Goal: Information Seeking & Learning: Learn about a topic

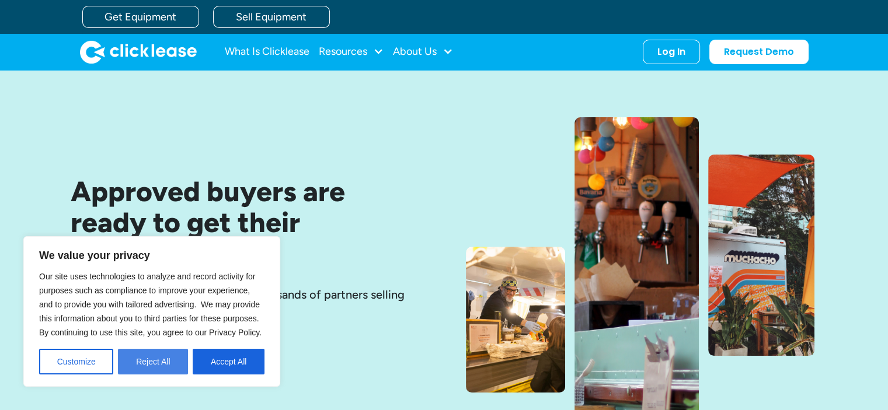
click at [152, 367] on button "Reject All" at bounding box center [153, 362] width 70 height 26
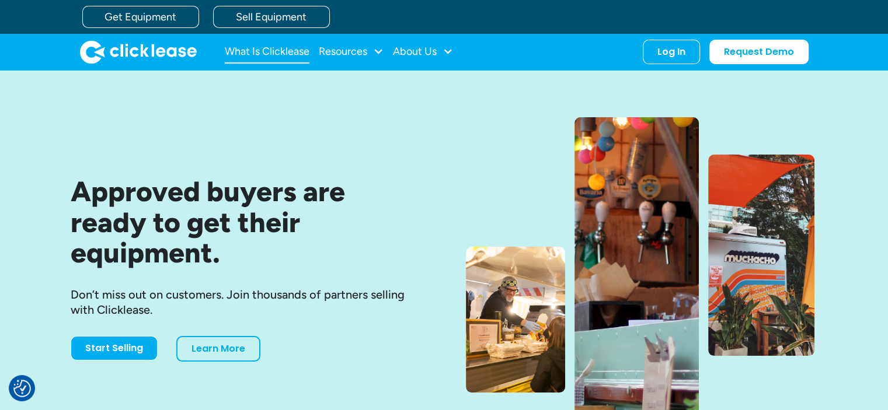
click at [274, 51] on link "What Is Clicklease" at bounding box center [267, 51] width 85 height 23
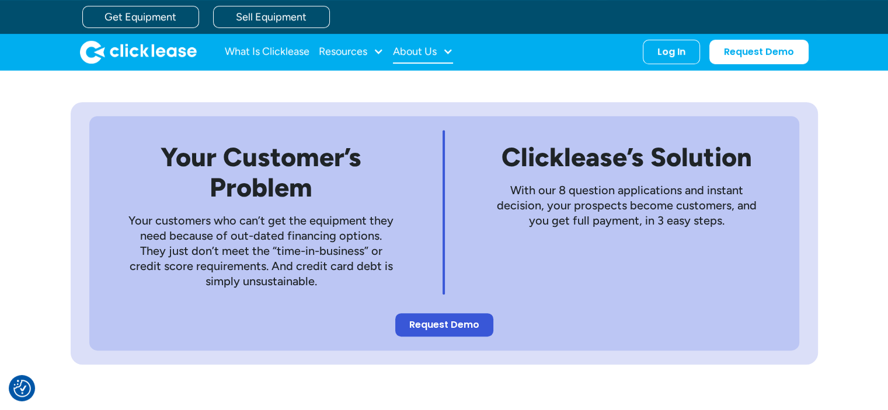
scroll to position [516, 0]
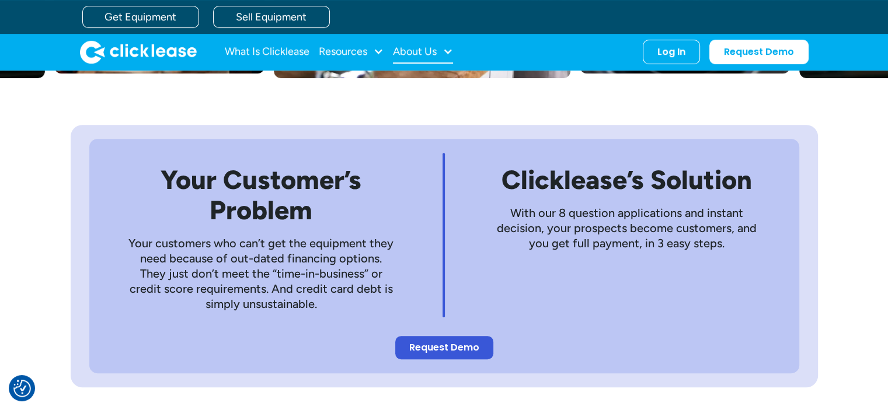
click at [416, 60] on div "About Us" at bounding box center [423, 51] width 60 height 23
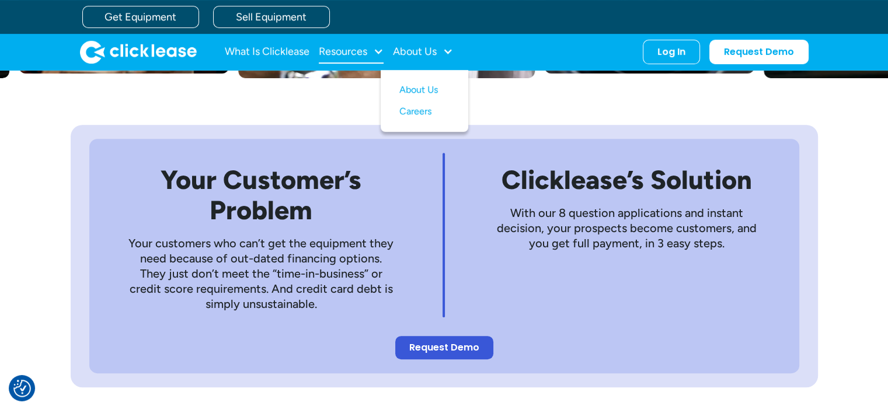
click at [357, 51] on div "Resources" at bounding box center [343, 51] width 48 height 0
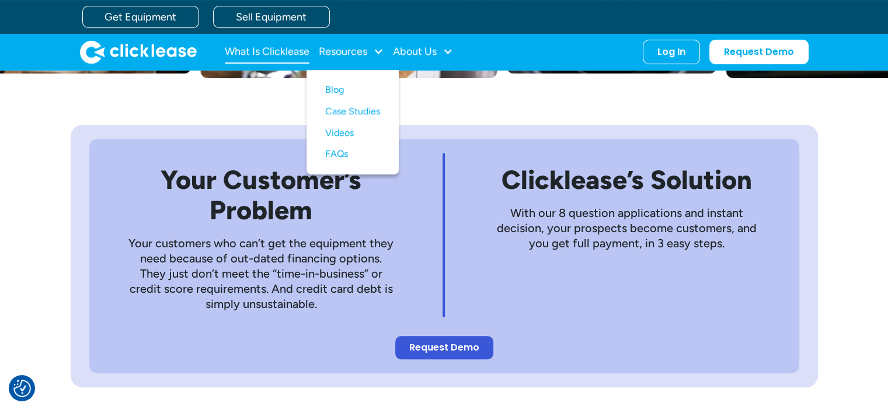
click at [288, 53] on link "What Is Clicklease" at bounding box center [267, 51] width 85 height 23
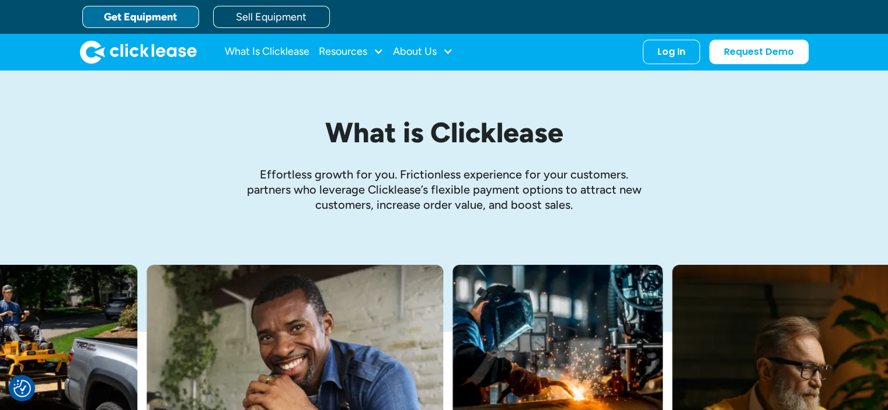
click at [138, 18] on link "Get Equipment" at bounding box center [140, 17] width 117 height 22
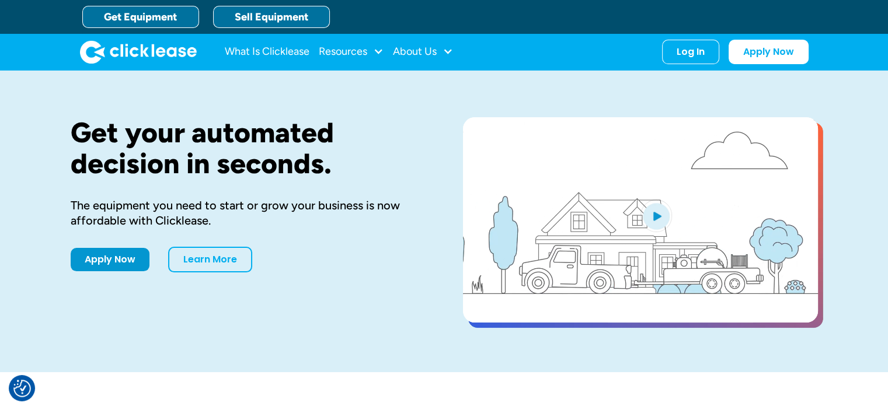
click at [262, 9] on link "Sell Equipment" at bounding box center [271, 17] width 117 height 22
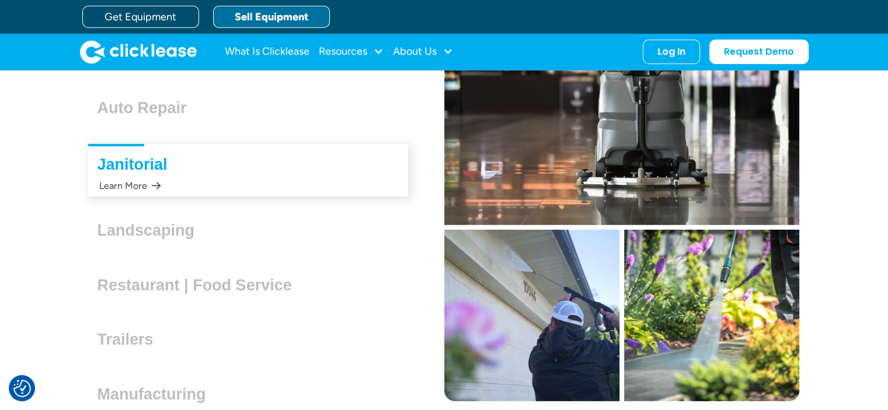
scroll to position [3448, 0]
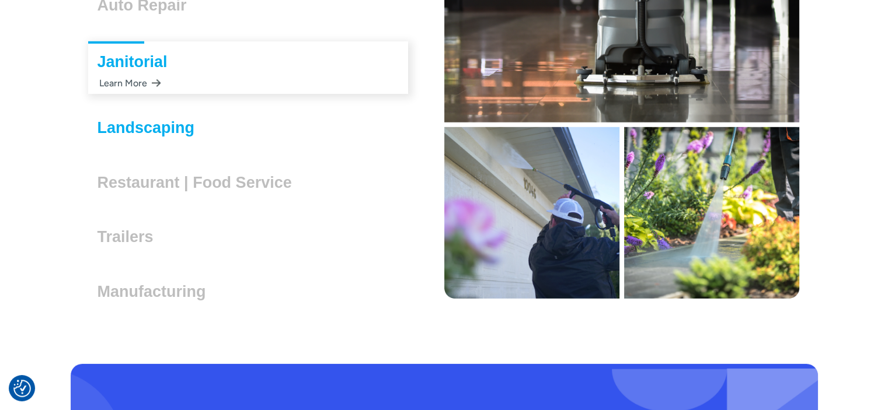
click at [167, 129] on h3 "Landscaping" at bounding box center [150, 128] width 107 height 18
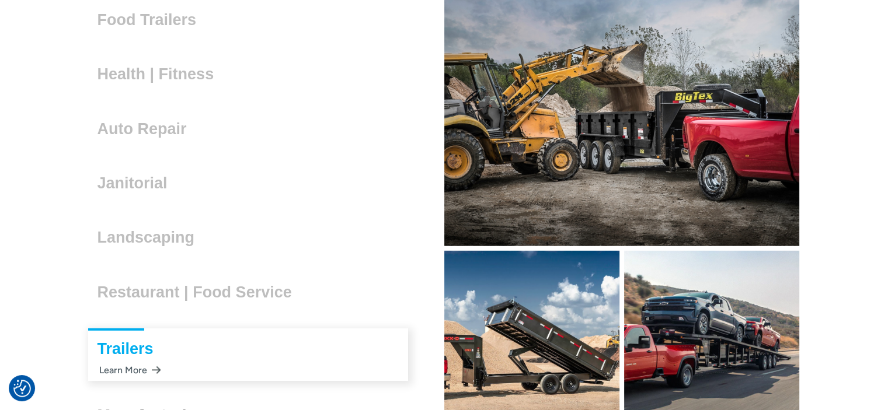
scroll to position [3329, 0]
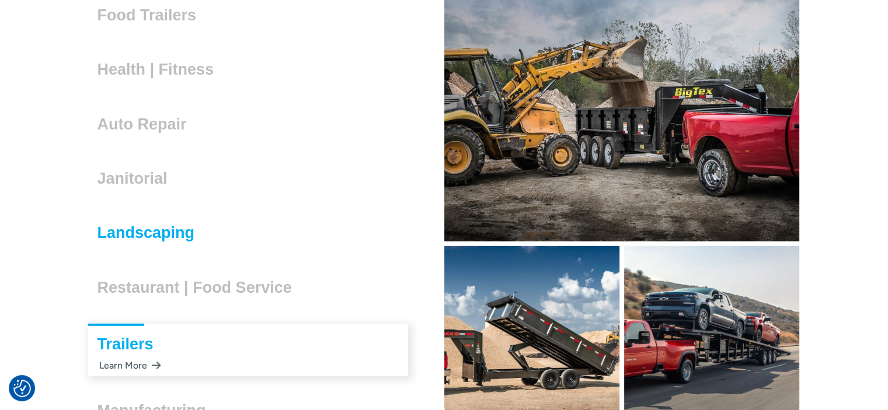
click at [166, 232] on h3 "Landscaping" at bounding box center [150, 233] width 107 height 18
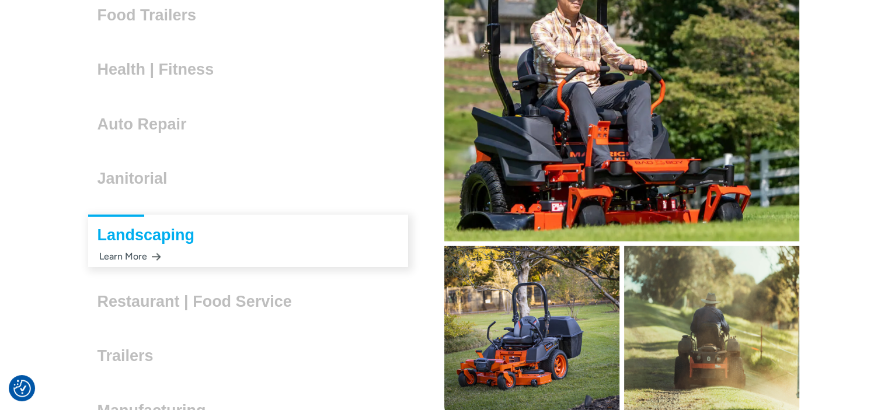
click at [132, 259] on div "Learn More" at bounding box center [129, 256] width 64 height 23
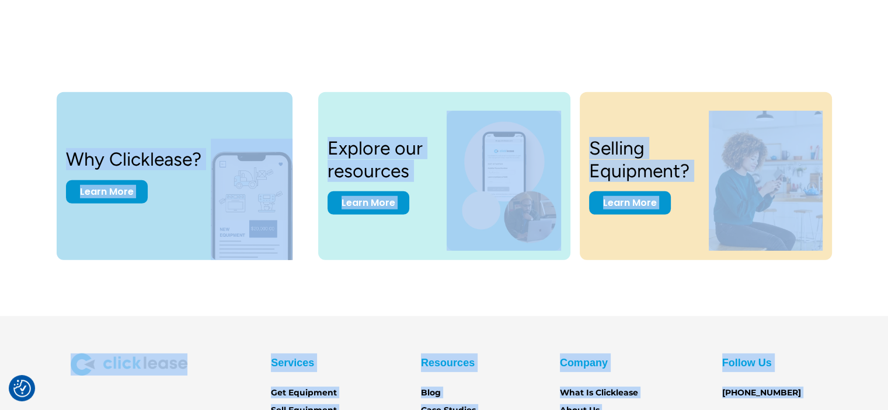
scroll to position [3700, 0]
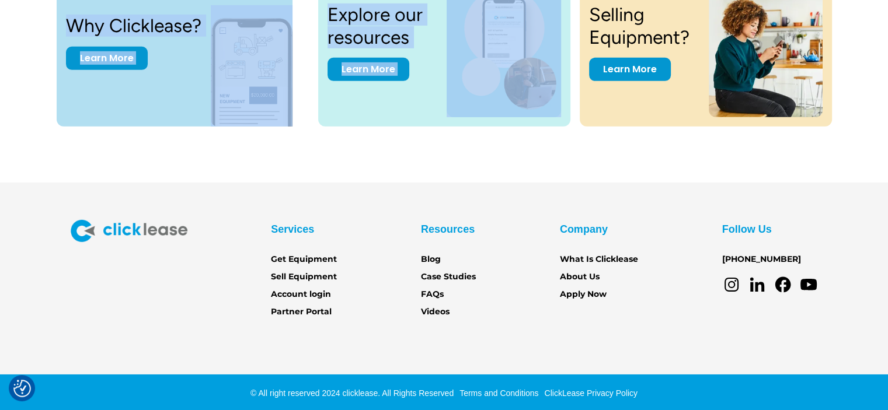
drag, startPoint x: 43, startPoint y: 175, endPoint x: 830, endPoint y: 152, distance: 788.1
copy div "Approved buyers are ready to get their equipment. Don’t miss out on customers. …"
click at [404, 148] on div "Why Clicklease? Learn More Explore our resources Learn More Selling Equipment? …" at bounding box center [443, 47] width 841 height 271
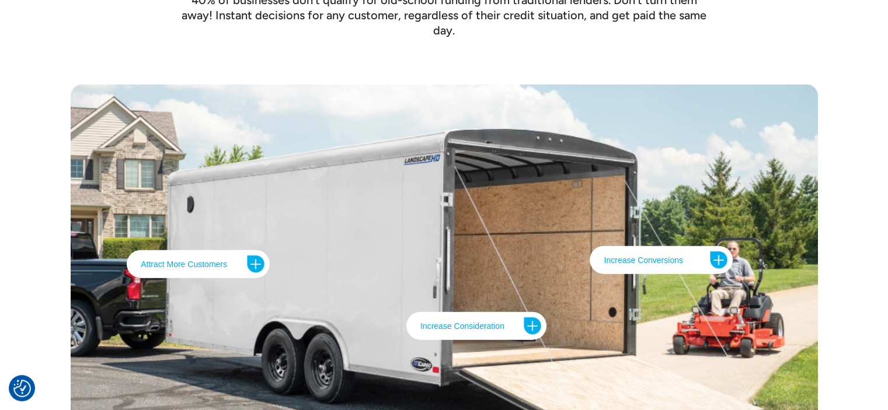
scroll to position [2642, 0]
click at [719, 258] on img at bounding box center [718, 259] width 19 height 19
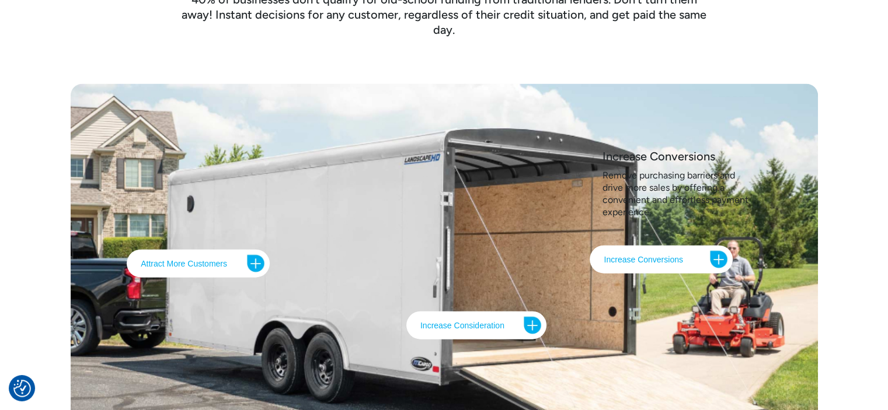
scroll to position [2721, 0]
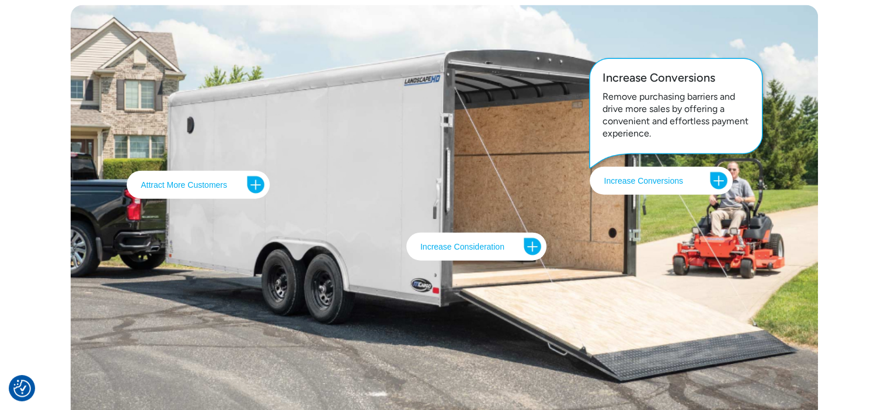
click at [532, 244] on img at bounding box center [532, 247] width 19 height 19
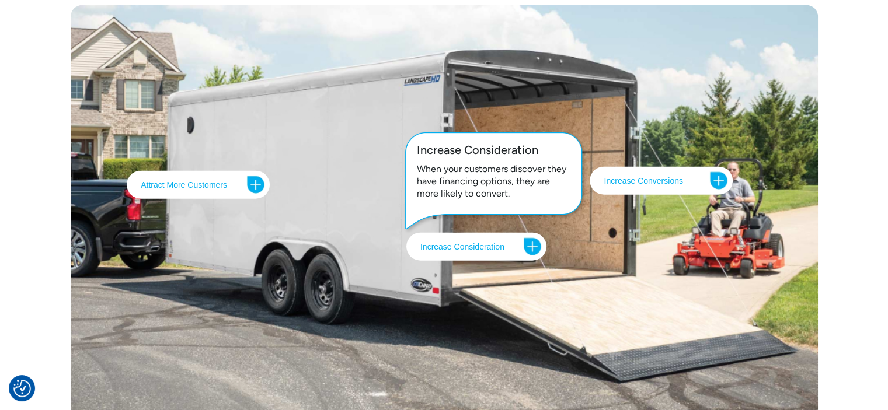
click at [250, 183] on img at bounding box center [255, 185] width 19 height 19
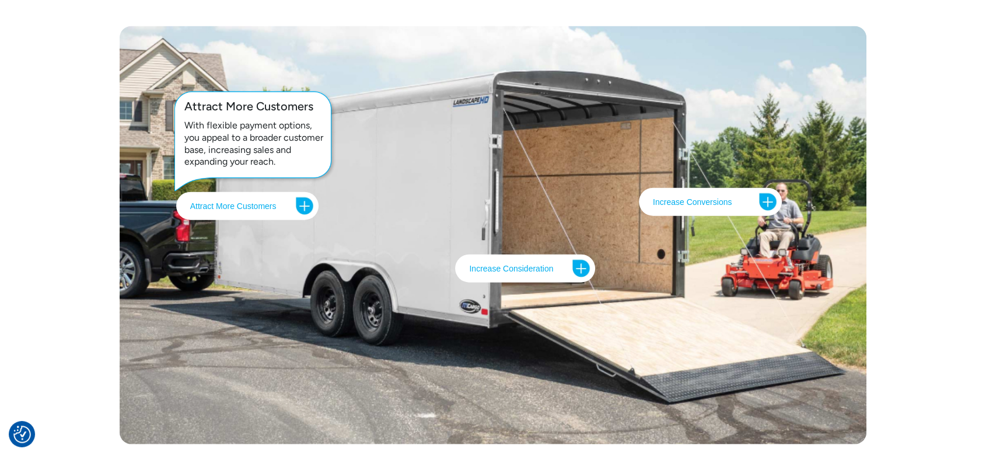
scroll to position [2719, 0]
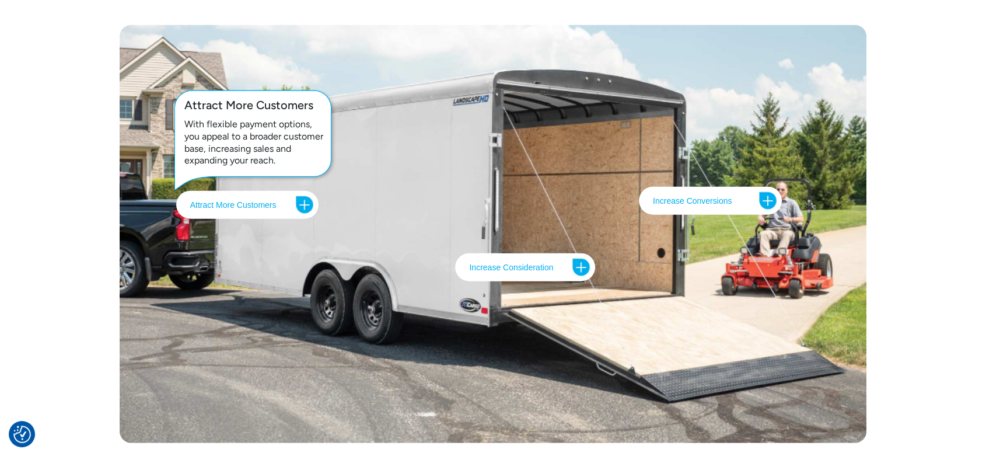
click at [303, 204] on img at bounding box center [304, 204] width 19 height 19
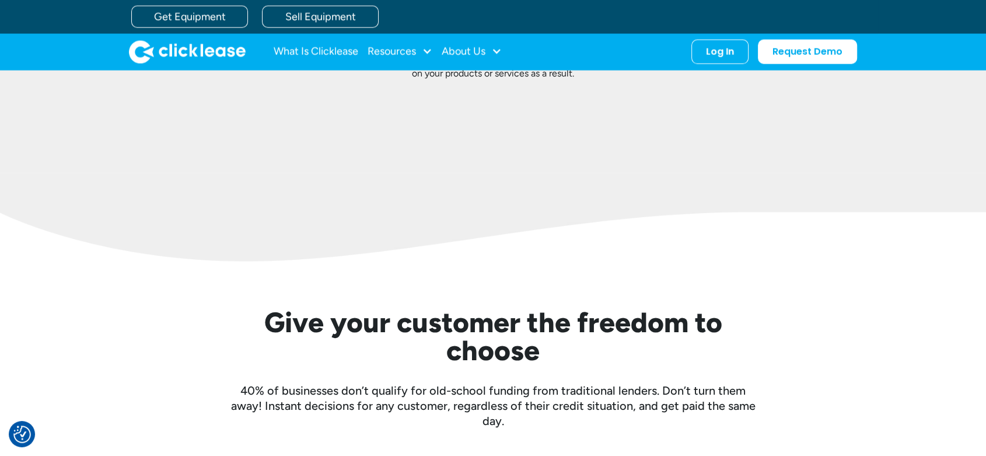
scroll to position [2269, 0]
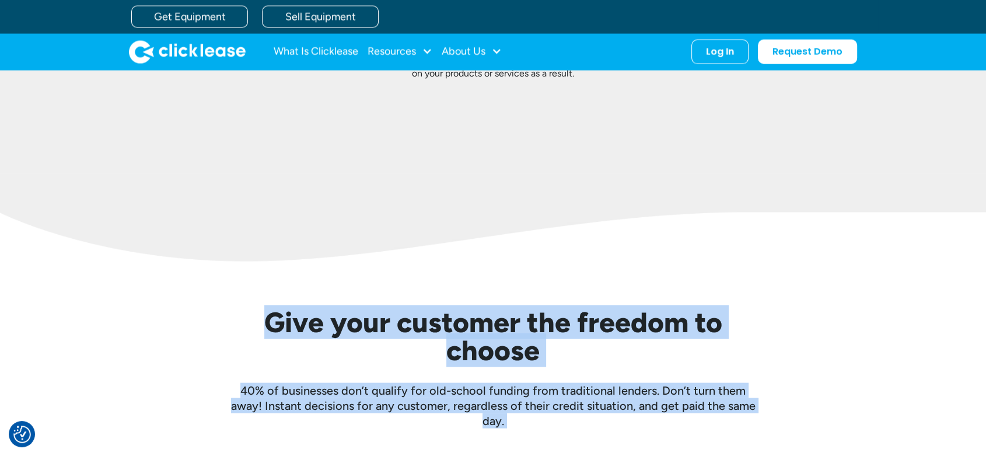
drag, startPoint x: 252, startPoint y: 319, endPoint x: 598, endPoint y: 442, distance: 366.7
copy div "Give your customer the freedom to choose 40% of businesses don’t qualify for ol…"
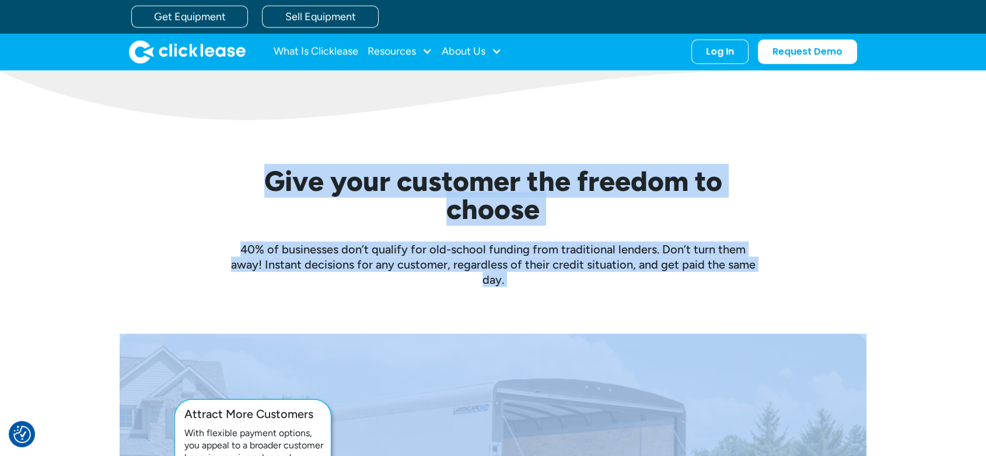
scroll to position [2409, 0]
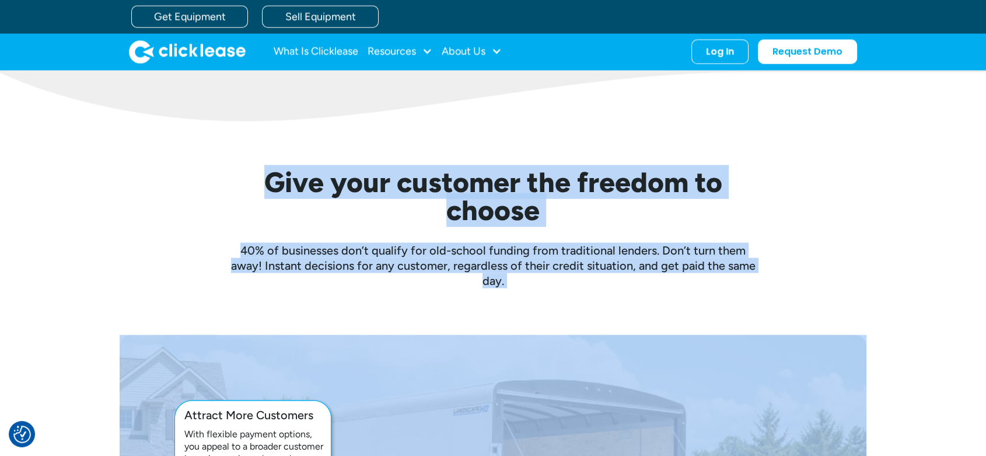
click at [556, 228] on div "Give your customer the freedom to choose 40% of businesses don’t qualify for ol…" at bounding box center [493, 228] width 525 height 120
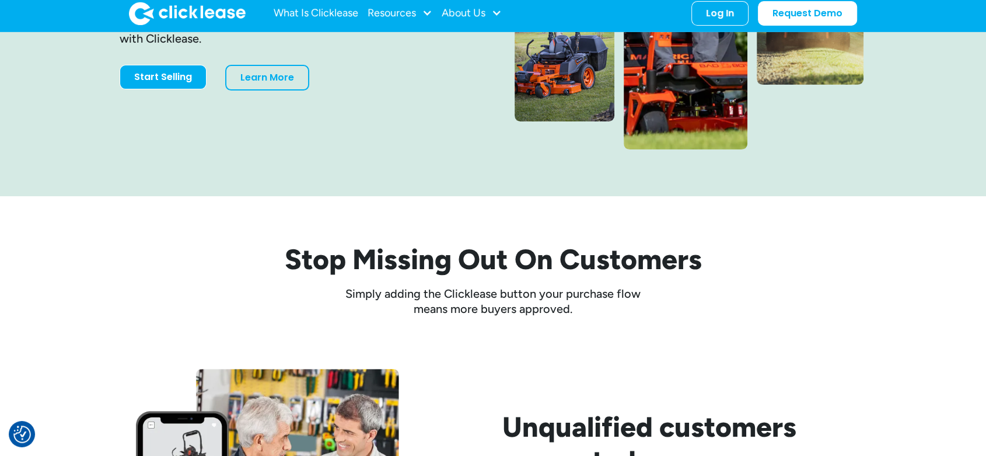
scroll to position [0, 0]
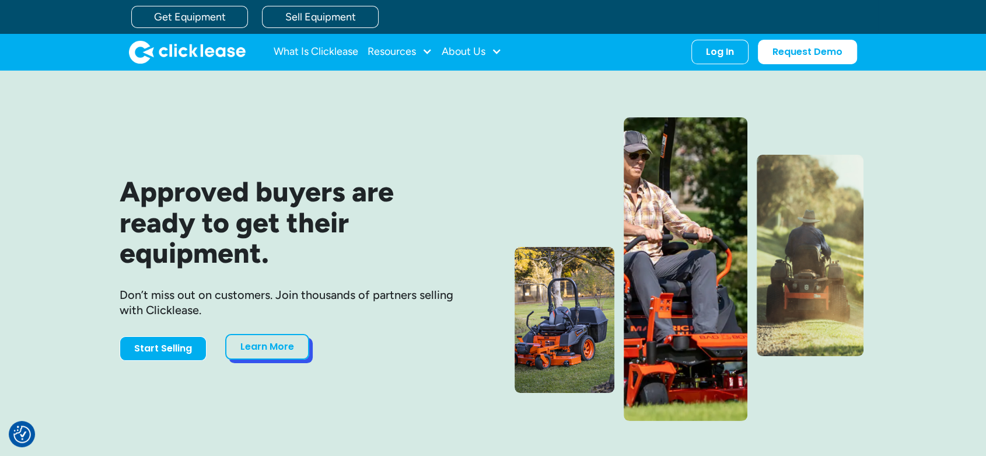
click at [273, 351] on link "Learn More" at bounding box center [267, 347] width 84 height 26
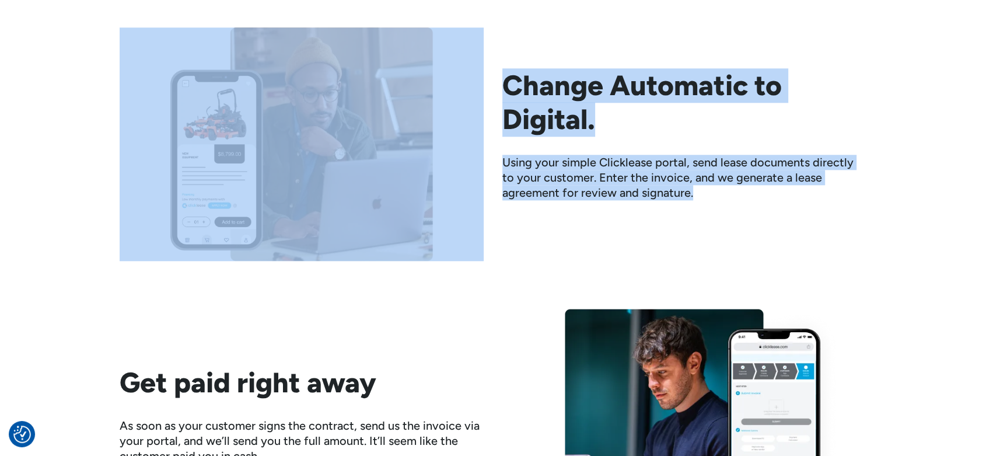
scroll to position [1608, 0]
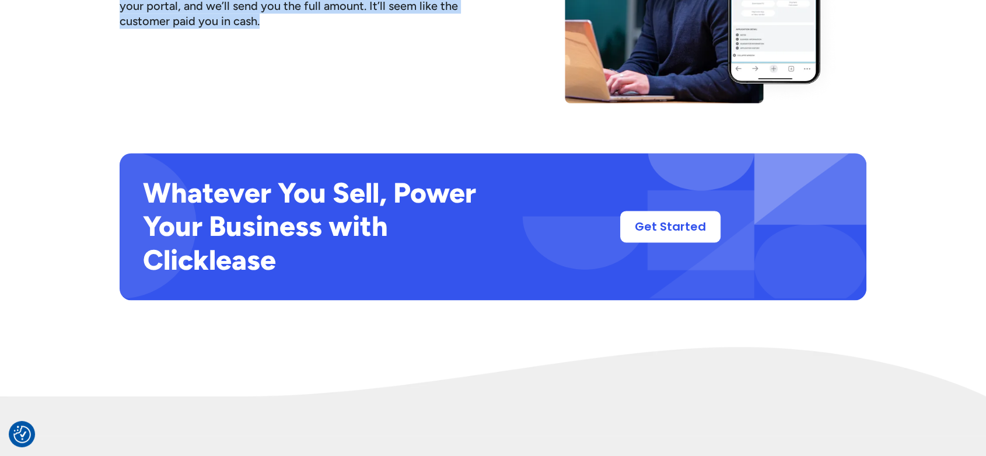
drag, startPoint x: 269, startPoint y: 124, endPoint x: 294, endPoint y: 93, distance: 39.8
copy div "Stop Missing Out On Customers Simply adding the Clicklease button your purchase…"
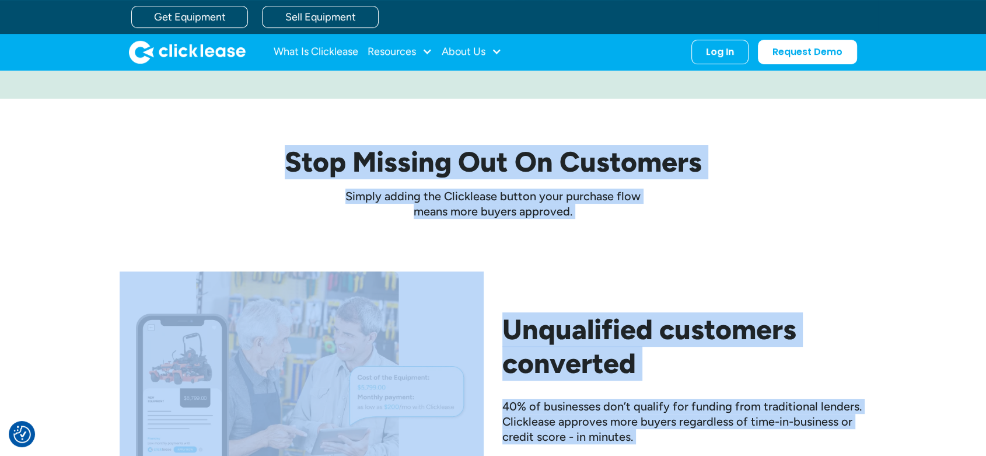
scroll to position [291, 0]
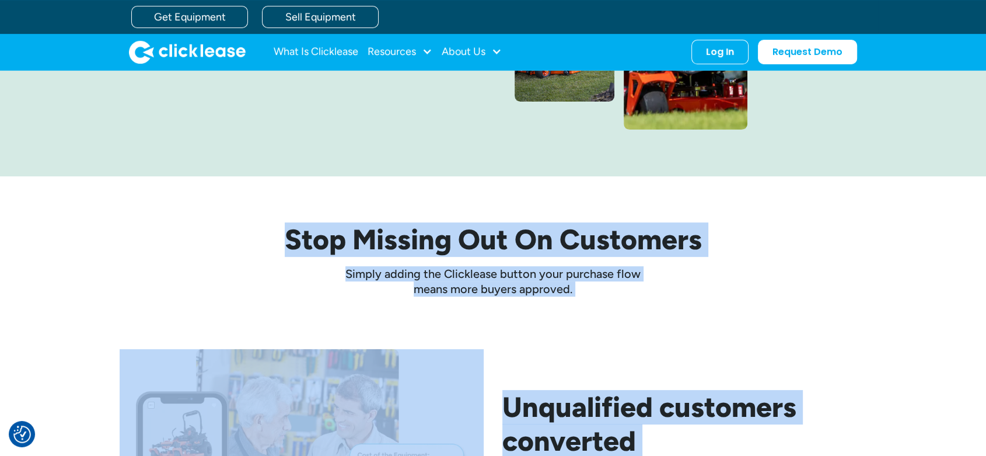
click at [746, 250] on h2 "Stop Missing Out On Customers" at bounding box center [493, 240] width 747 height 34
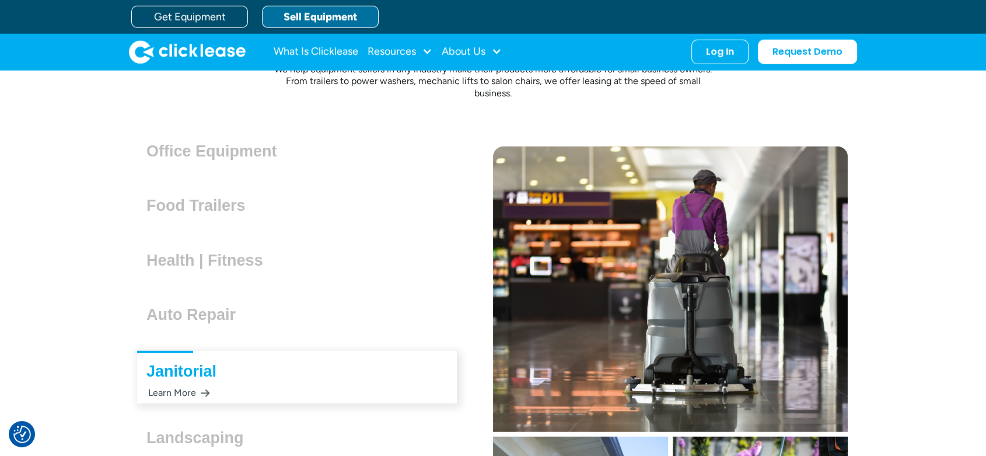
scroll to position [3155, 0]
click at [226, 149] on h3 "Office Equipment" at bounding box center [216, 152] width 140 height 18
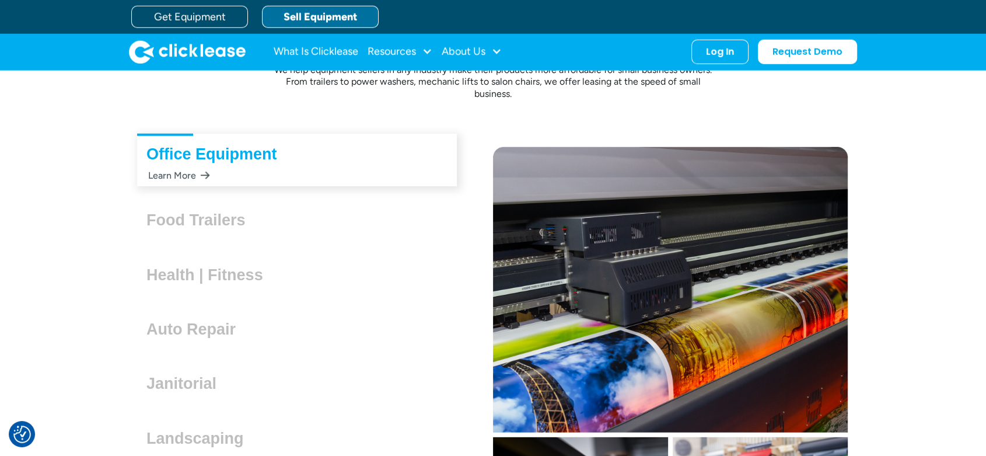
click at [180, 175] on div "Learn More" at bounding box center [178, 175] width 64 height 23
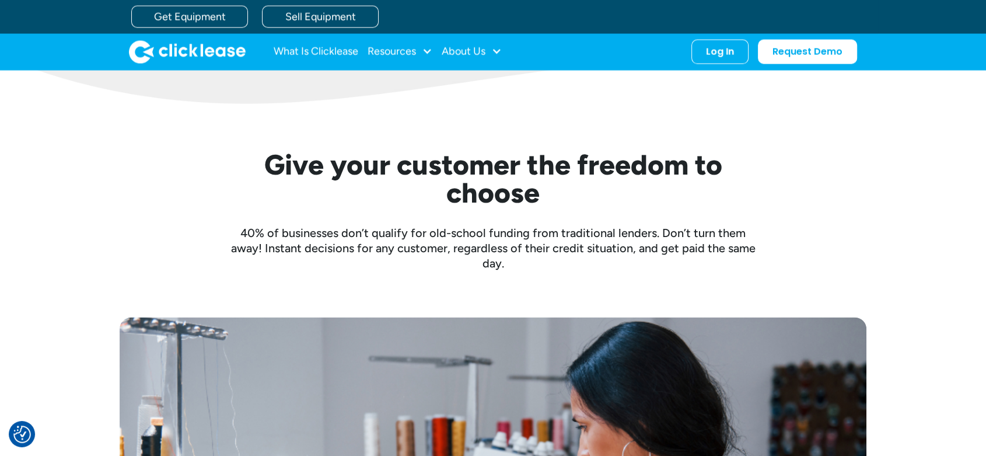
scroll to position [2425, 0]
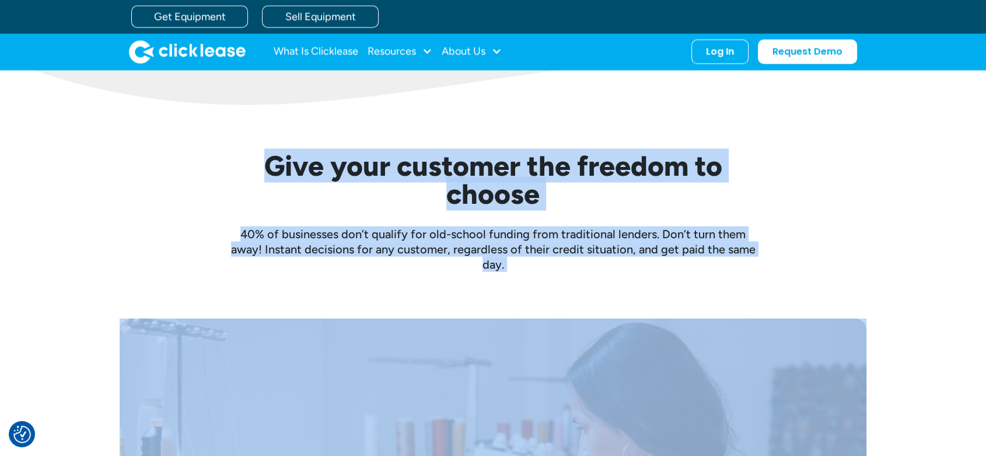
drag, startPoint x: 250, startPoint y: 166, endPoint x: 510, endPoint y: 271, distance: 280.1
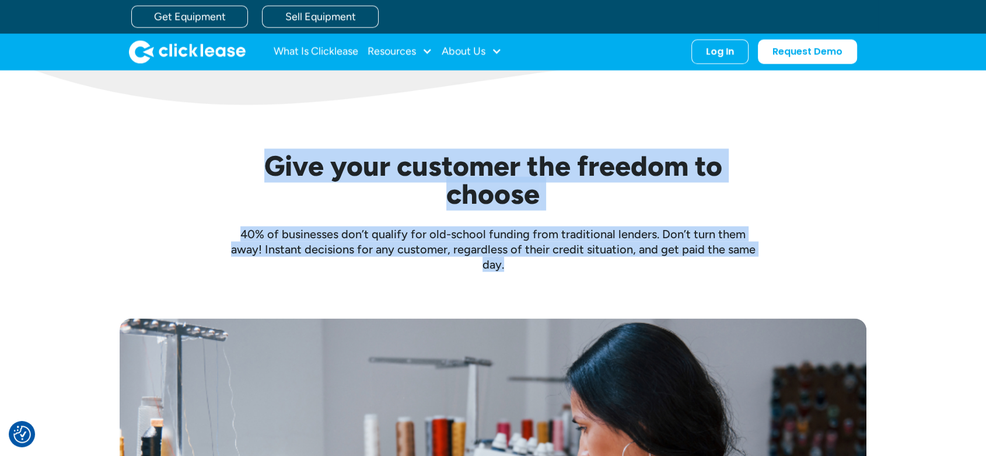
copy div "Give your customer the freedom to choose 40% of businesses don’t qualify for ol…"
click at [596, 212] on div "Give your customer the freedom to choose 40% of businesses don’t qualify for ol…" at bounding box center [493, 212] width 525 height 120
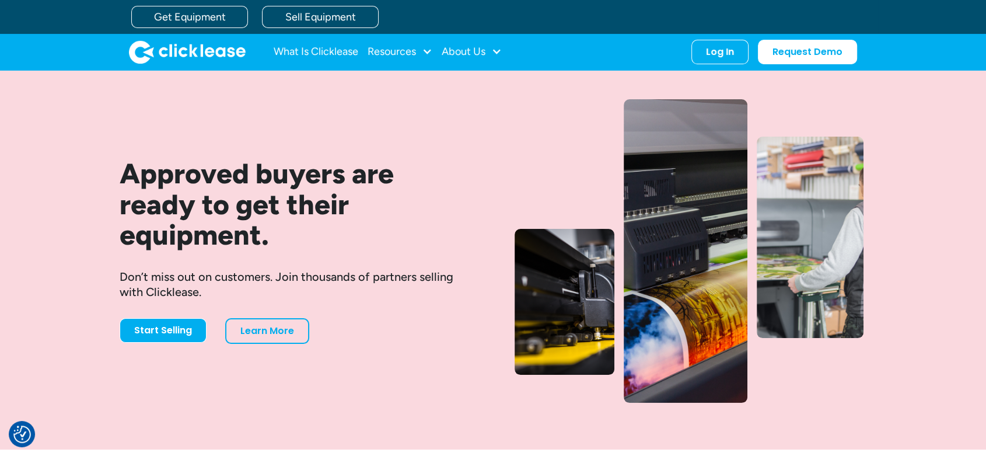
scroll to position [18, 0]
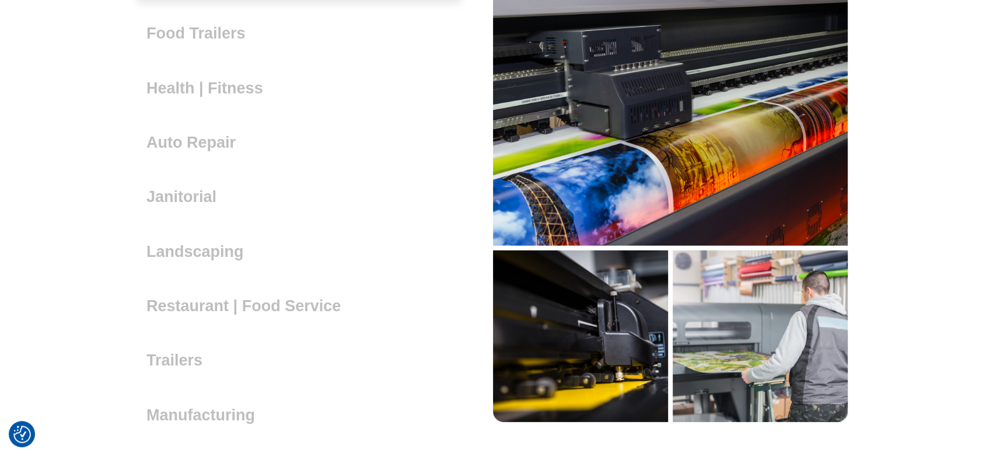
scroll to position [3344, 0]
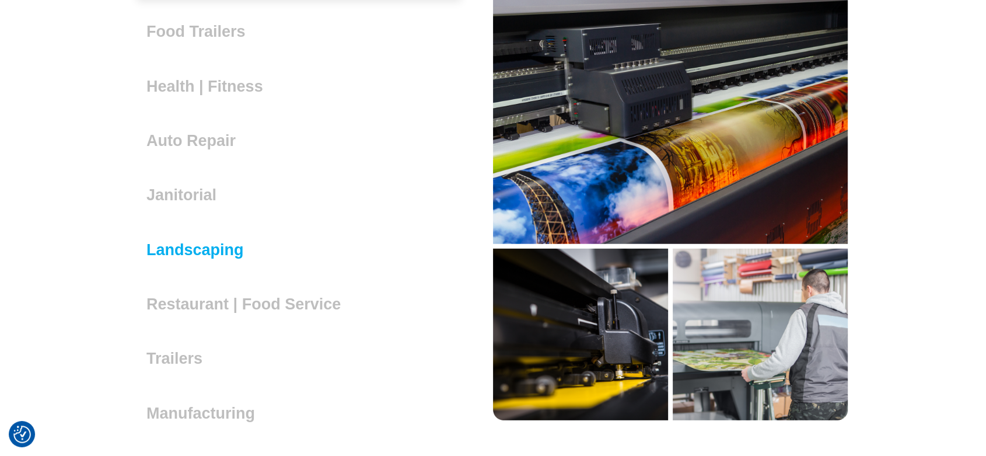
click at [222, 254] on h3 "Landscaping" at bounding box center [199, 250] width 107 height 18
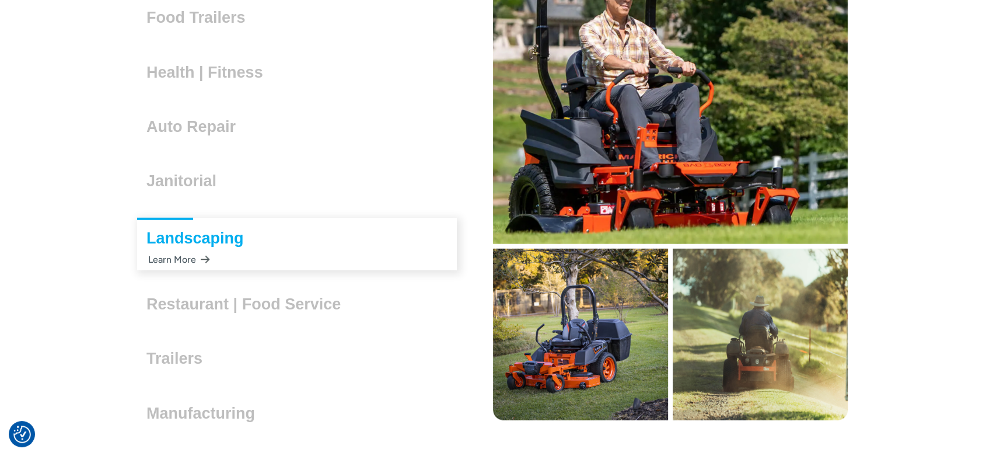
click at [184, 258] on div "Learn More" at bounding box center [178, 259] width 64 height 23
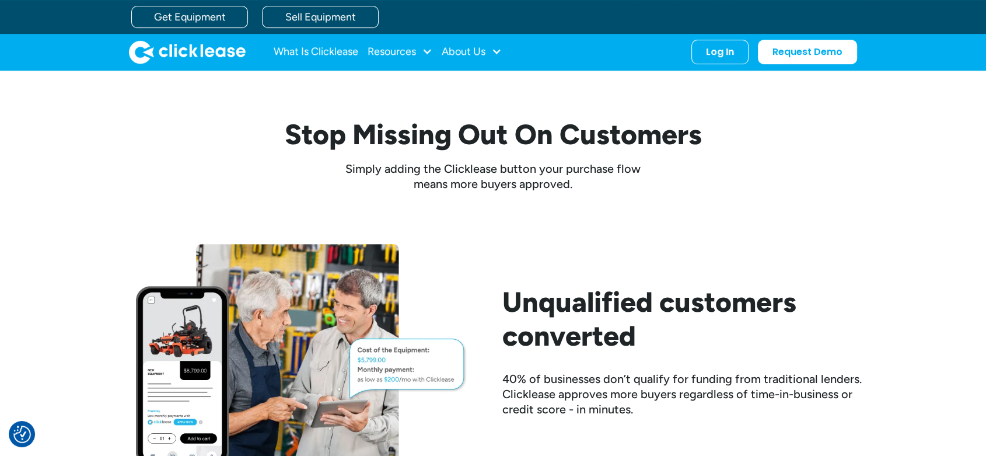
scroll to position [329, 0]
